Goal: Task Accomplishment & Management: Manage account settings

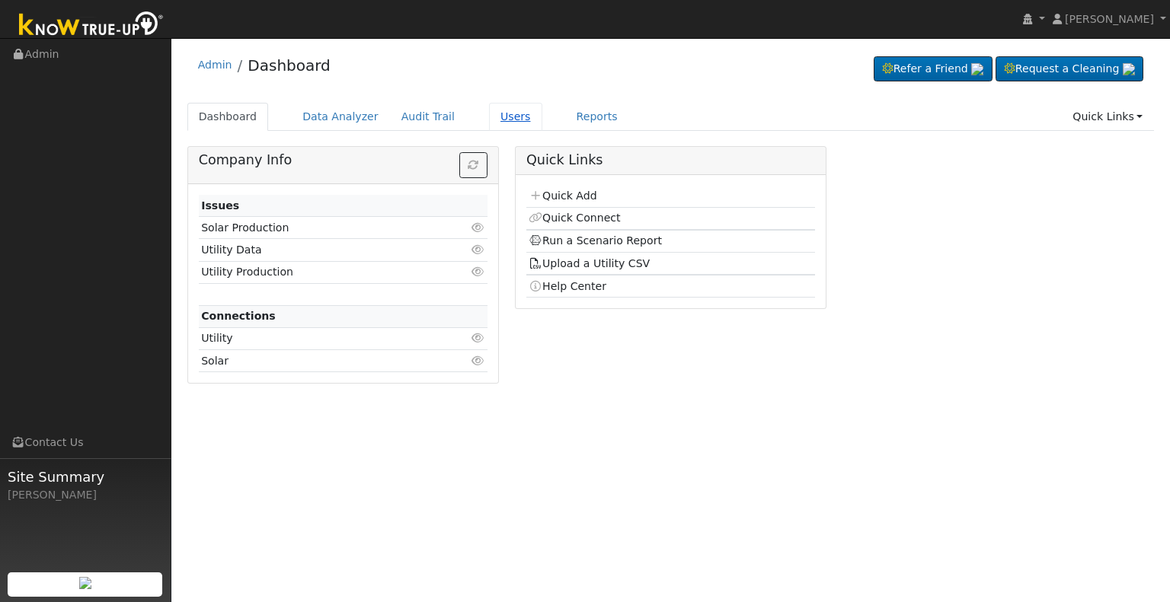
click at [491, 113] on link "Users" at bounding box center [515, 117] width 53 height 28
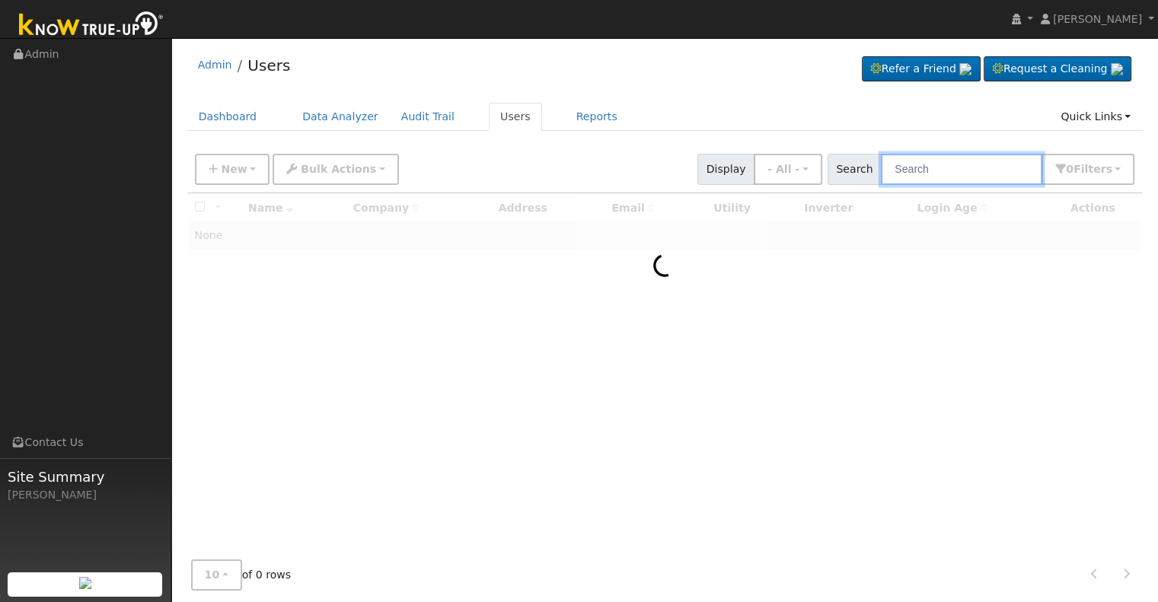
click at [938, 167] on input "text" at bounding box center [961, 169] width 161 height 31
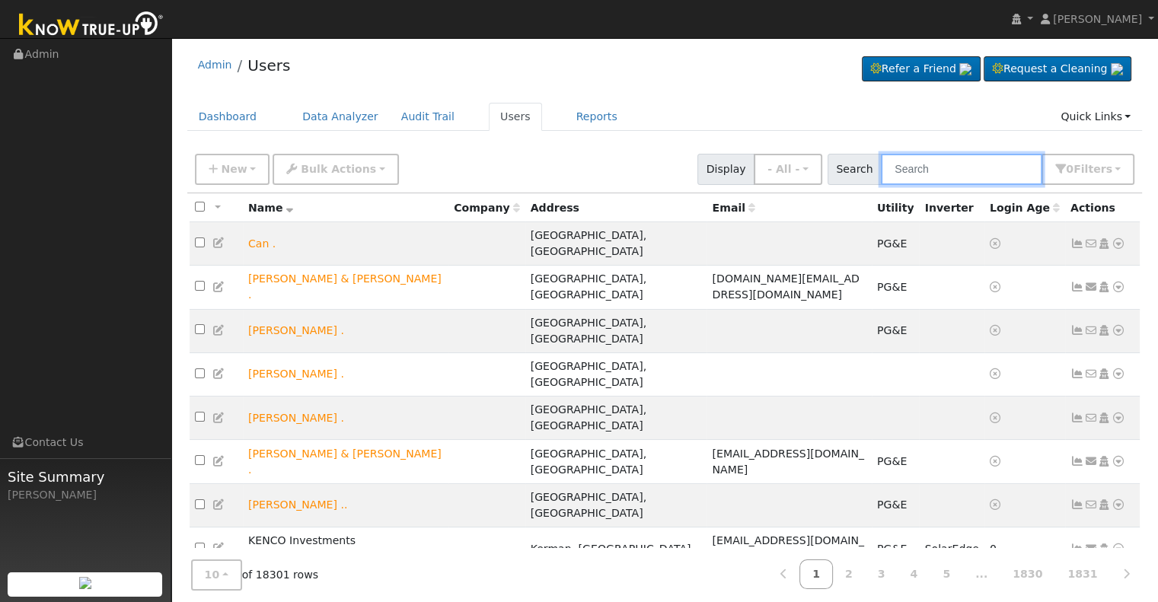
click at [938, 166] on input "text" at bounding box center [961, 169] width 161 height 31
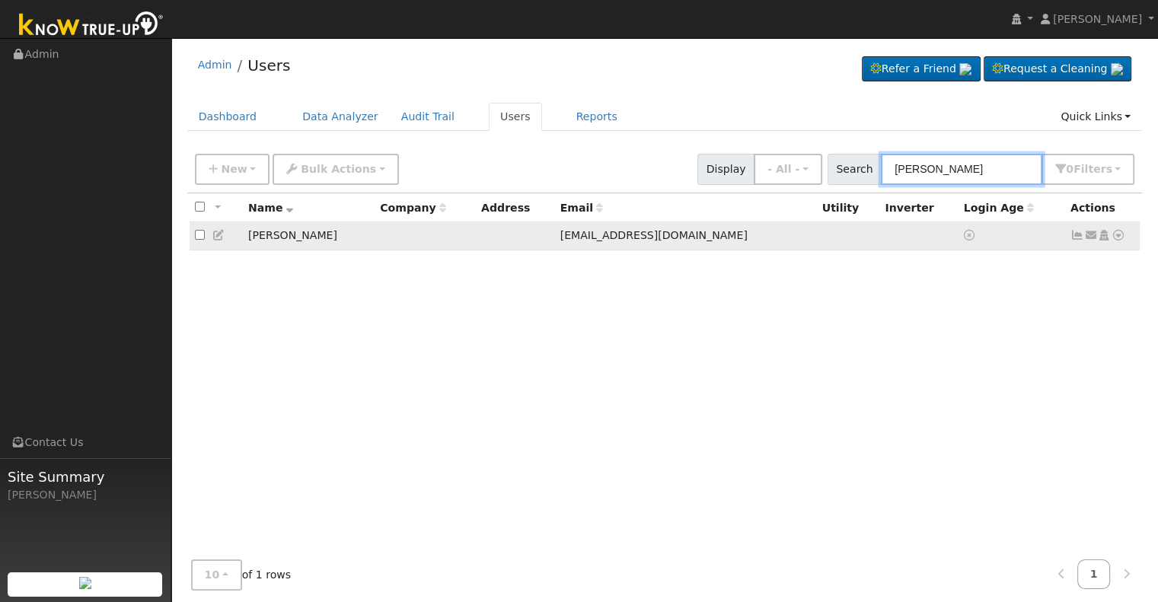
type input "[PERSON_NAME]"
click at [1105, 235] on icon at bounding box center [1104, 235] width 14 height 11
